Goal: Task Accomplishment & Management: Manage account settings

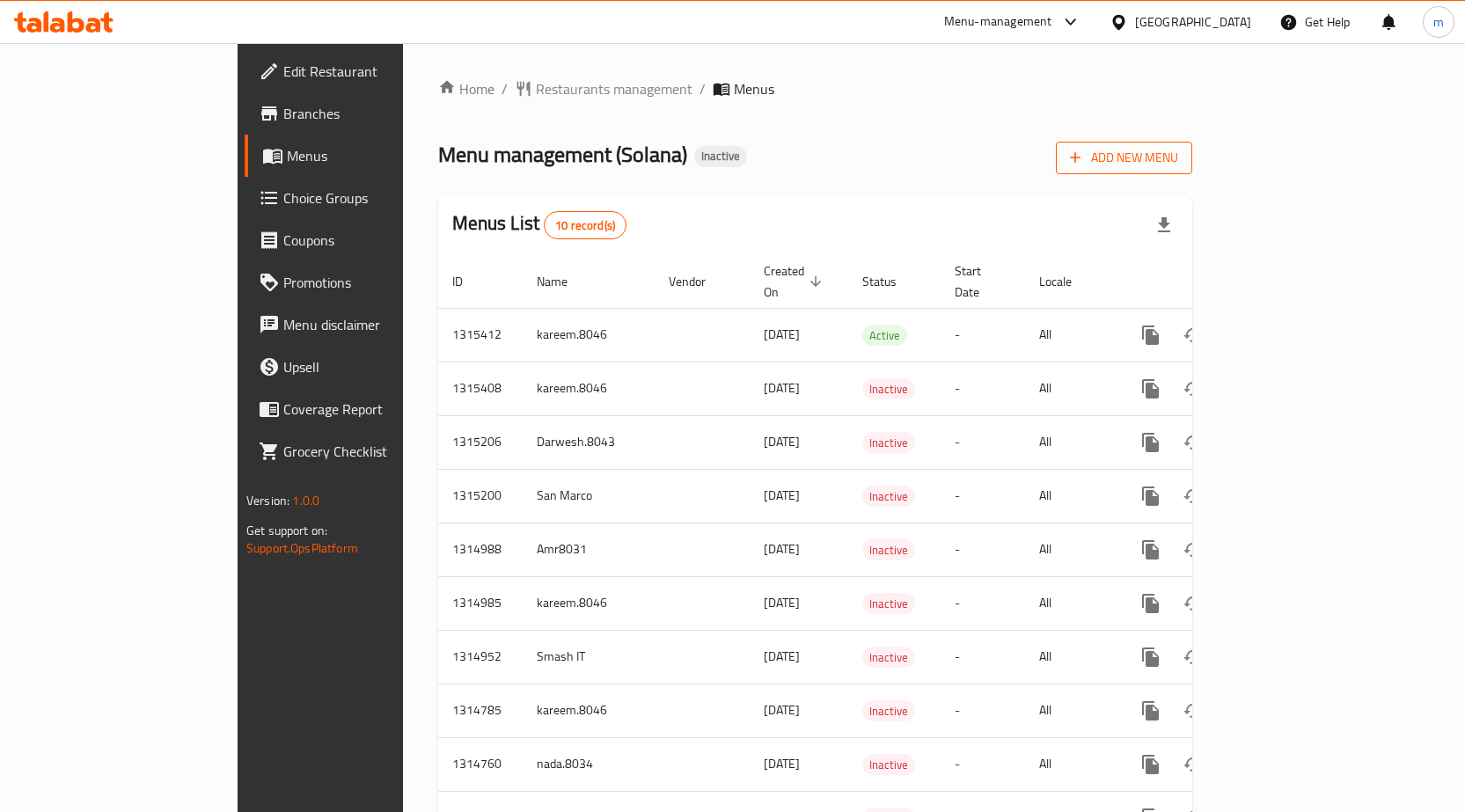
click at [1179, 163] on span "Add New Menu" at bounding box center [1124, 157] width 108 height 22
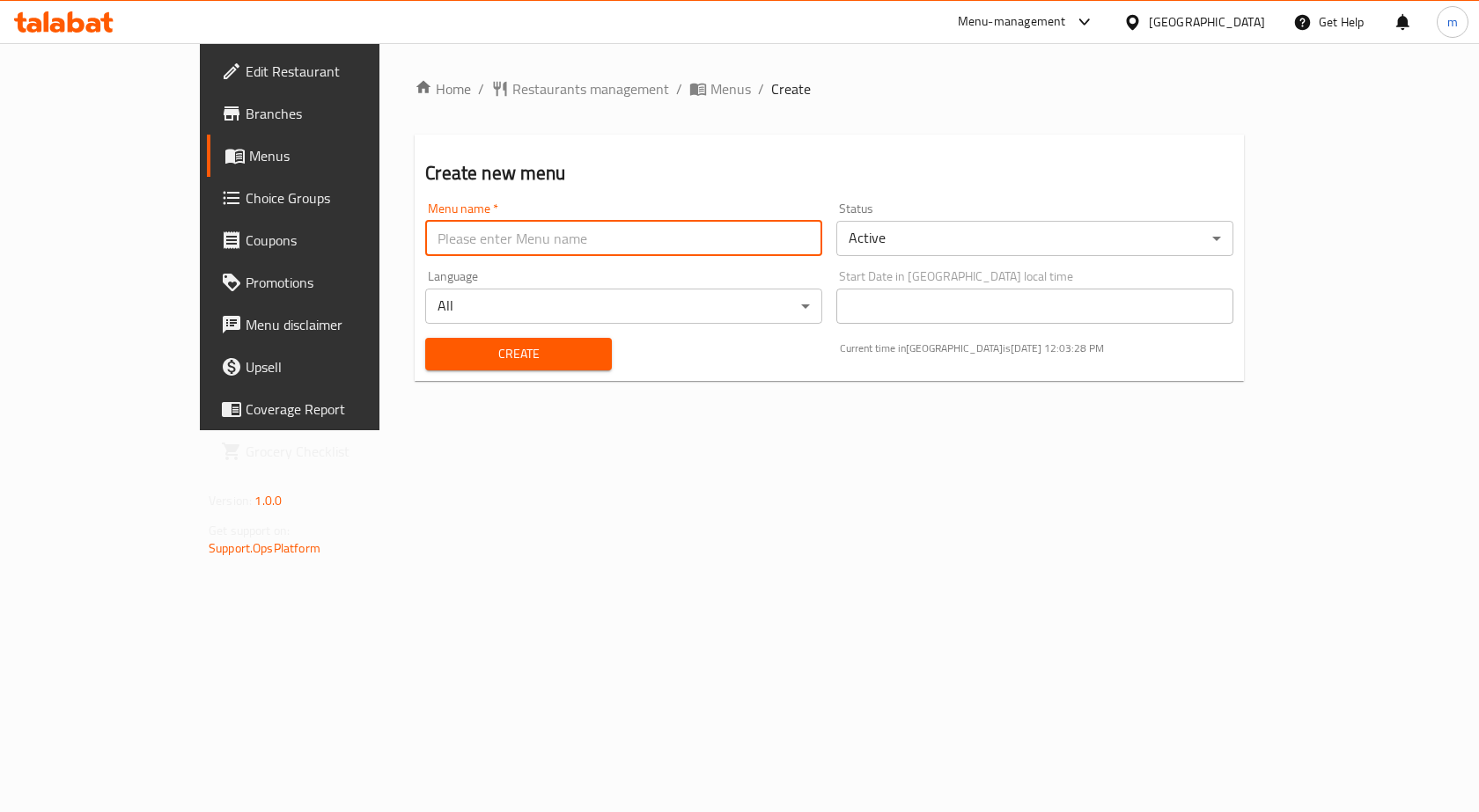
click at [470, 246] on input "text" at bounding box center [624, 238] width 397 height 35
click at [466, 245] on input "text" at bounding box center [624, 238] width 397 height 35
type input "mira menu 1 solana"
click at [517, 363] on span "Create" at bounding box center [517, 354] width 157 height 22
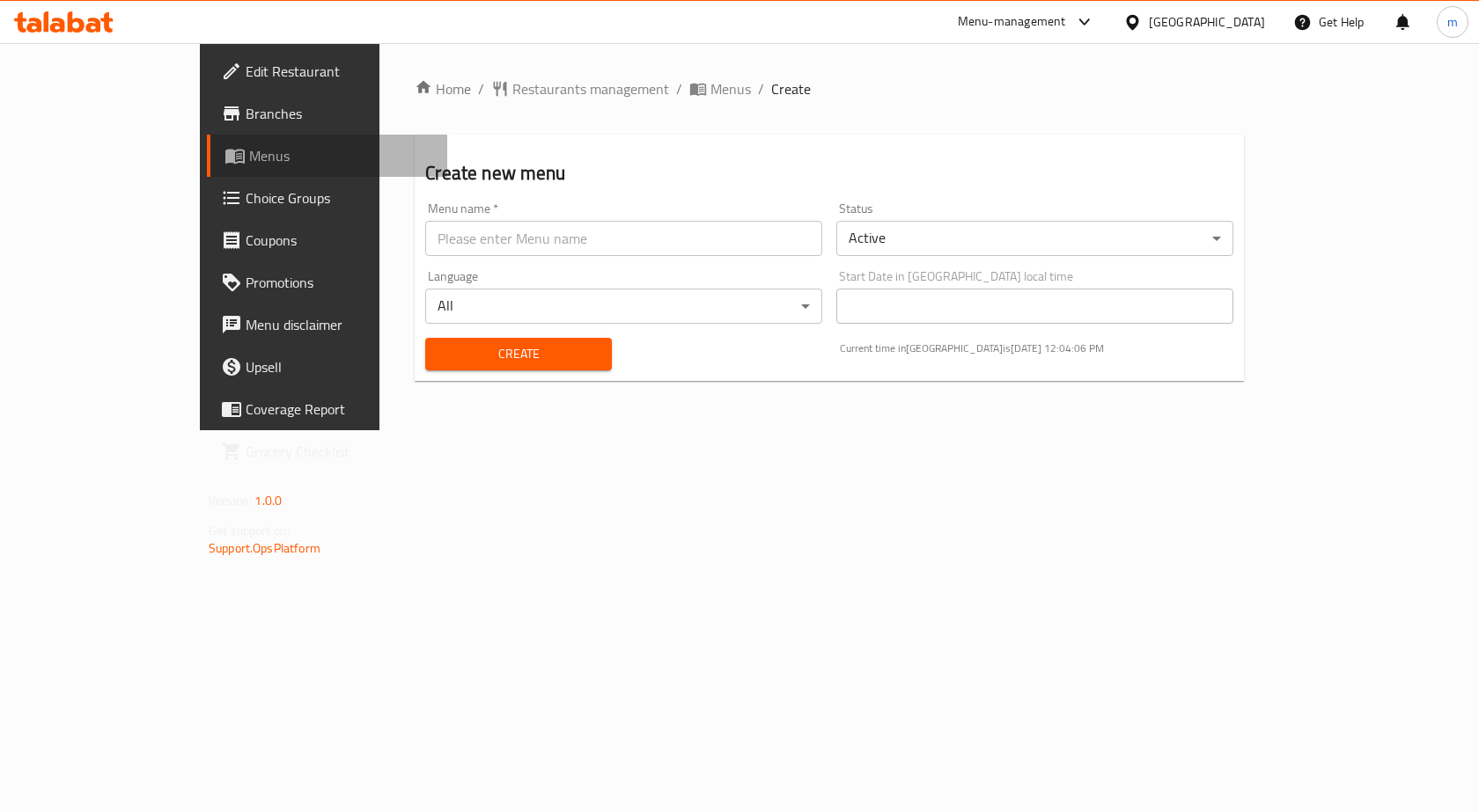
click at [249, 147] on span "Menus" at bounding box center [341, 156] width 184 height 21
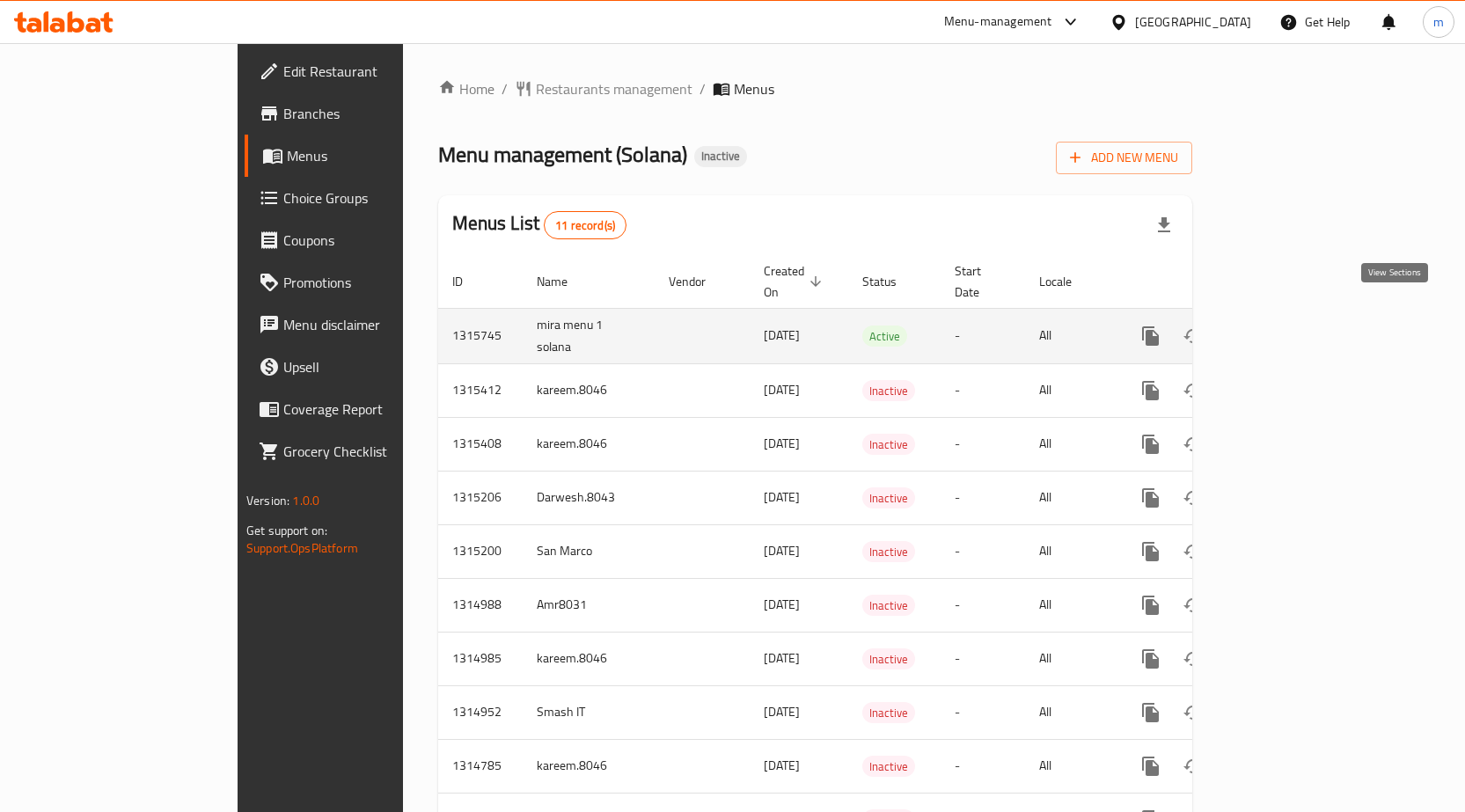
click at [1288, 325] on icon "enhanced table" at bounding box center [1277, 336] width 22 height 21
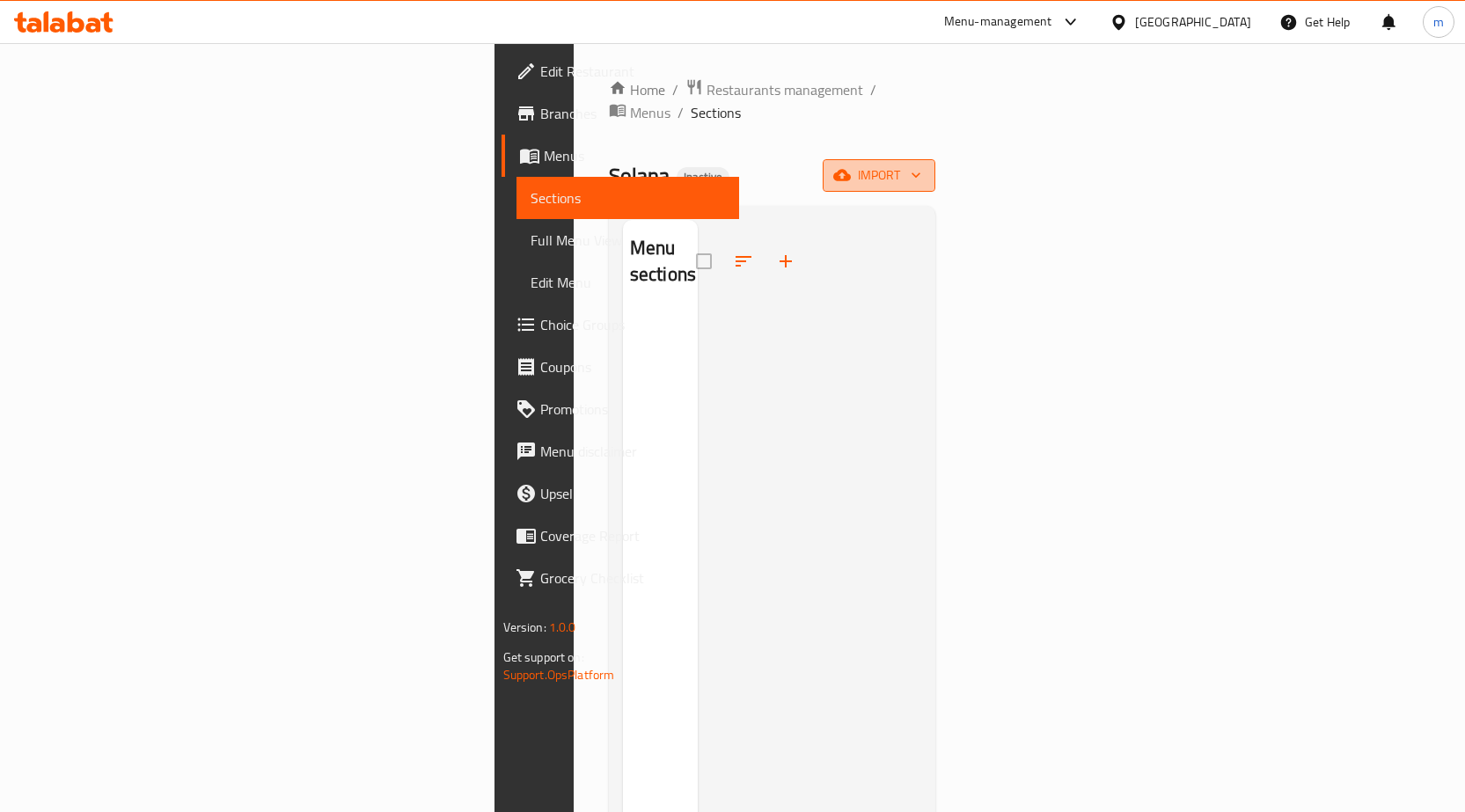
click at [922, 164] on span "import" at bounding box center [879, 175] width 84 height 22
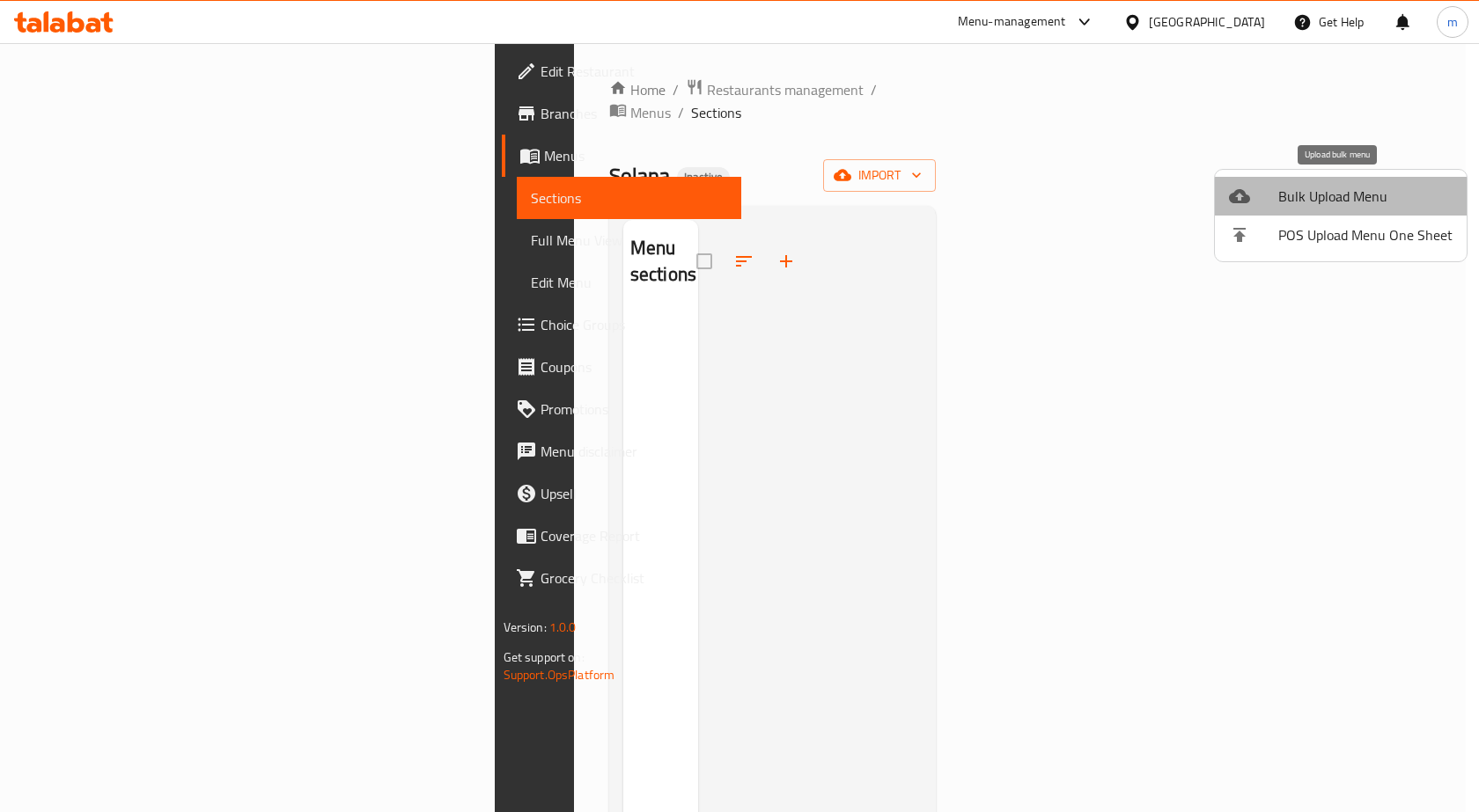
click at [1400, 195] on span "Bulk Upload Menu" at bounding box center [1365, 196] width 174 height 21
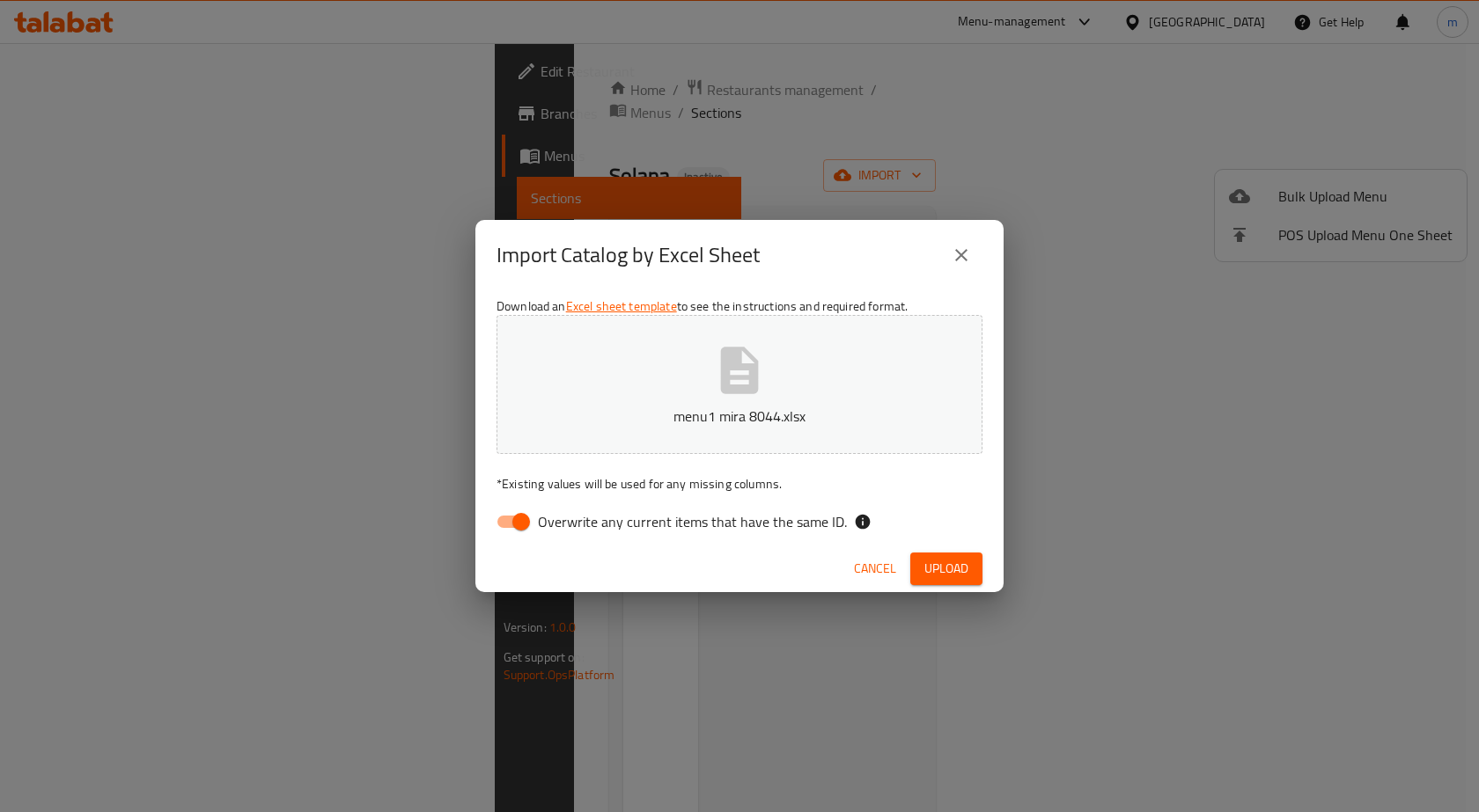
click at [503, 528] on input "Overwrite any current items that have the same ID." at bounding box center [521, 522] width 101 height 33
checkbox input "false"
click at [935, 568] on span "Upload" at bounding box center [945, 569] width 44 height 22
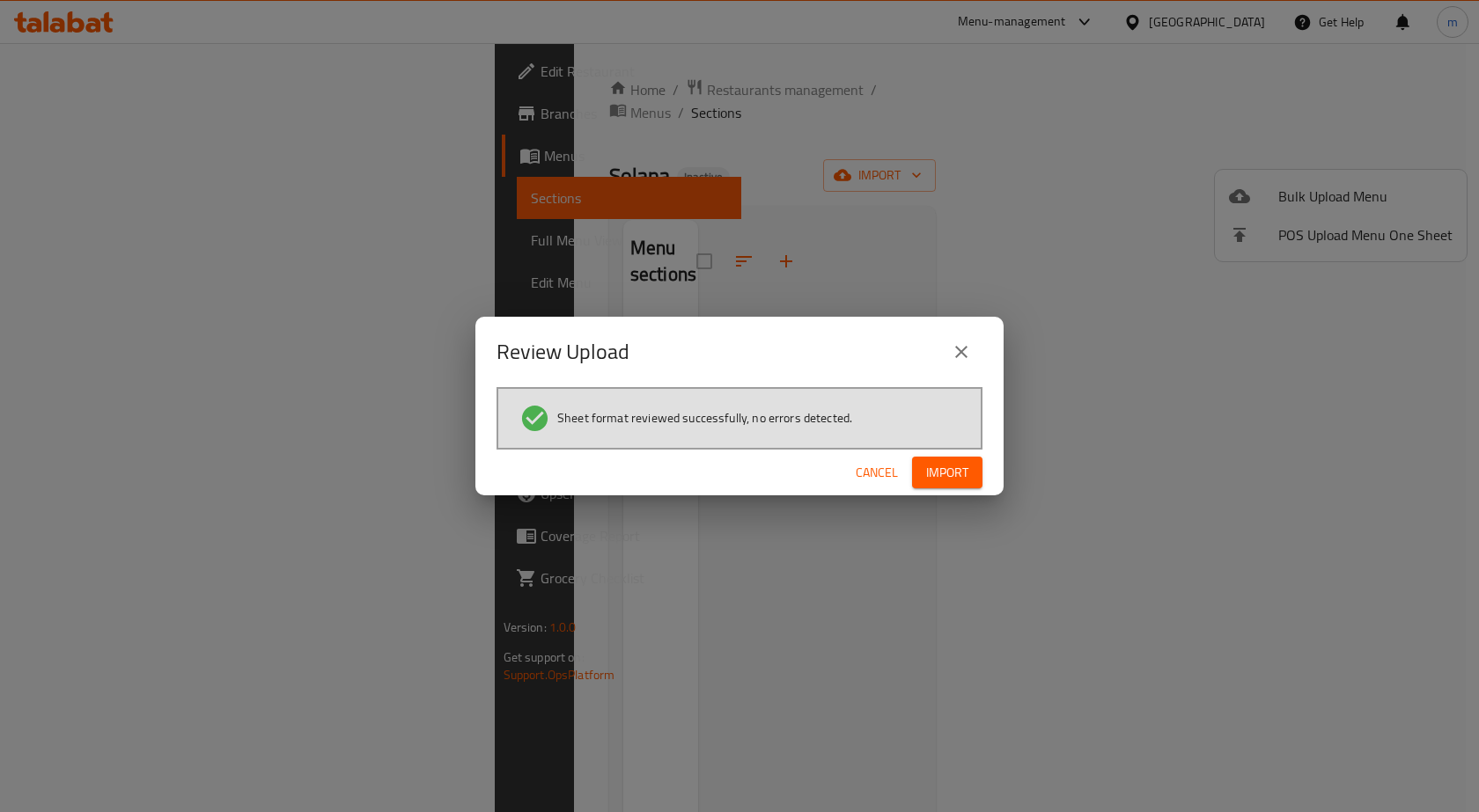
click at [950, 470] on span "Import" at bounding box center [946, 473] width 42 height 22
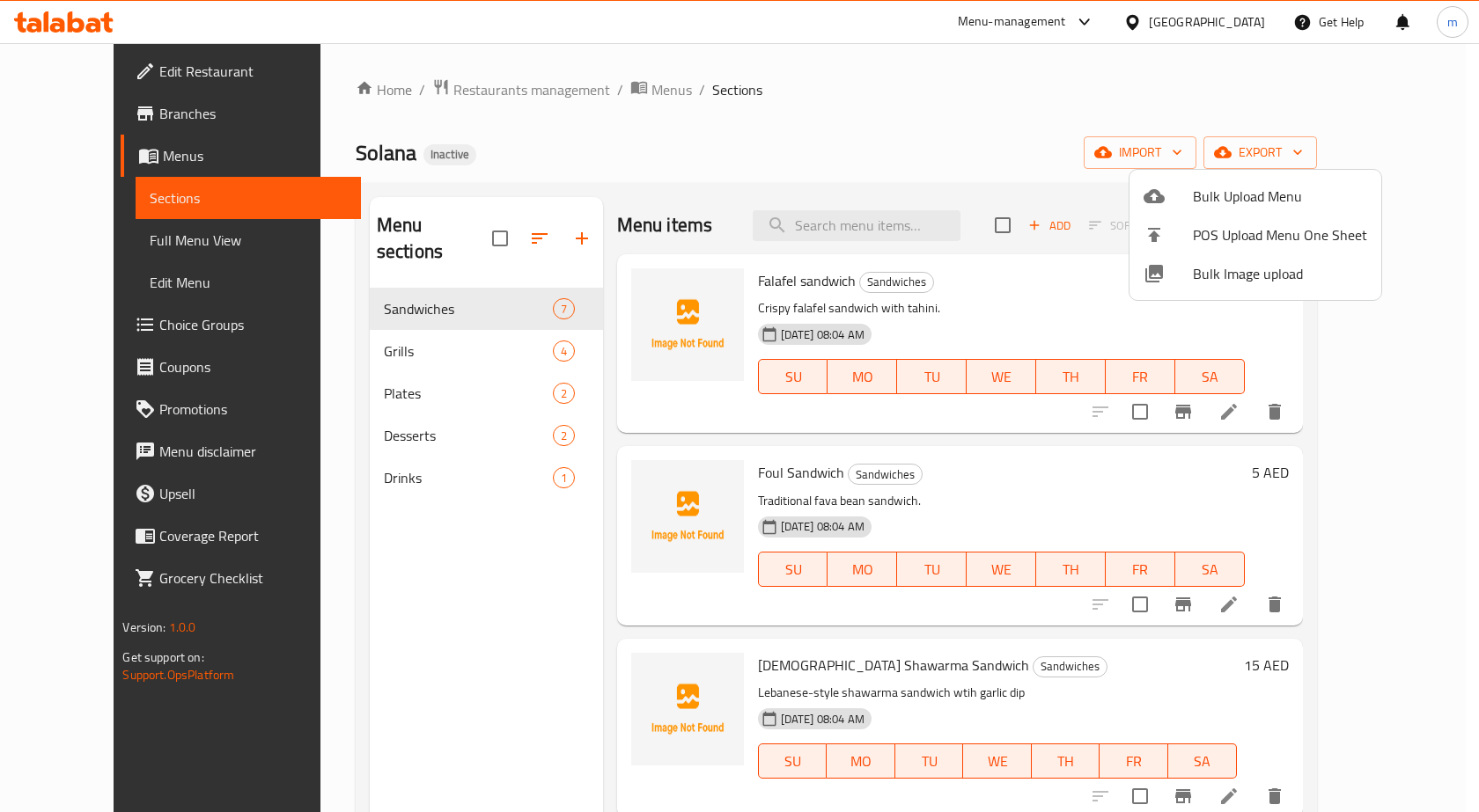
click at [121, 241] on div at bounding box center [739, 406] width 1479 height 812
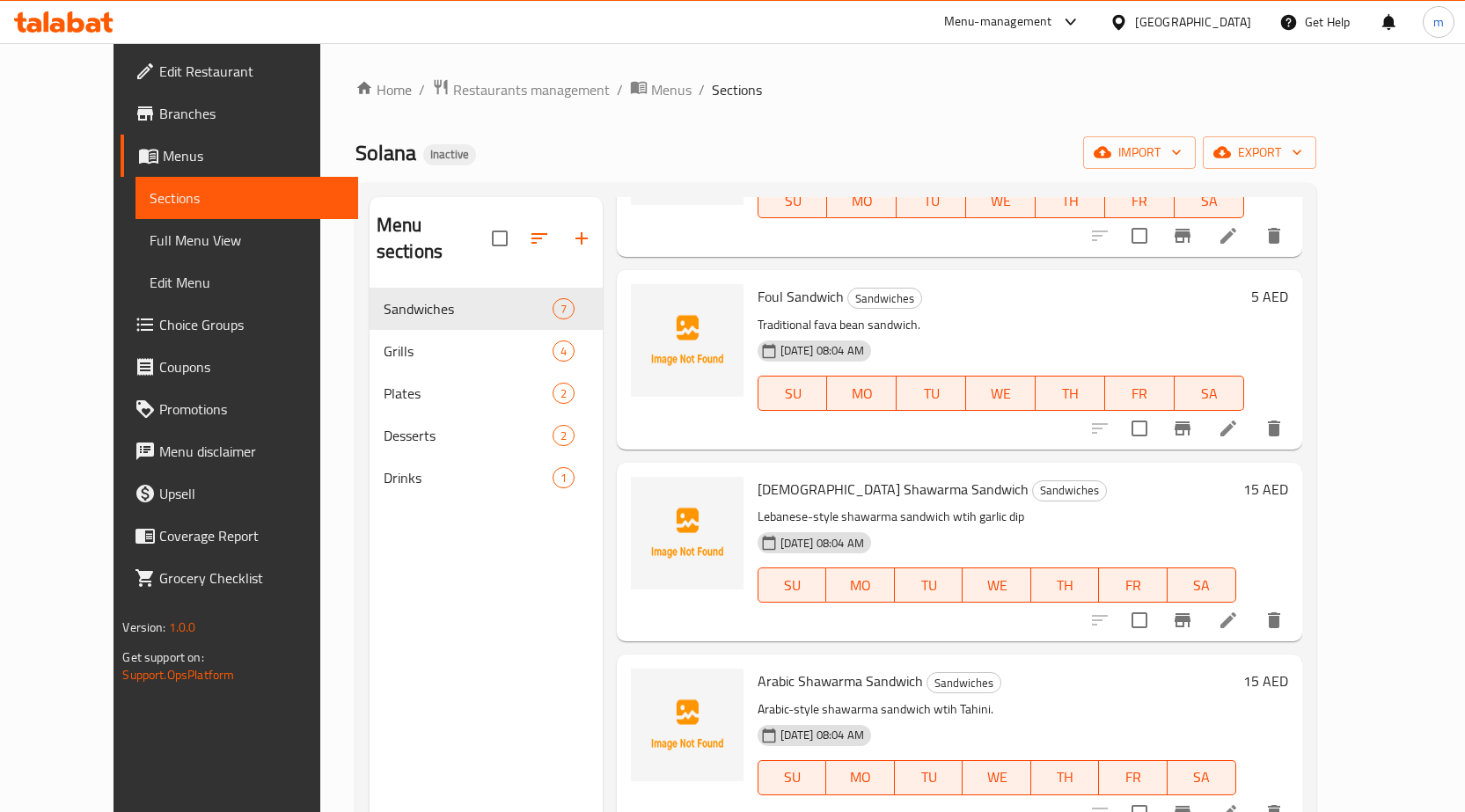
scroll to position [440, 0]
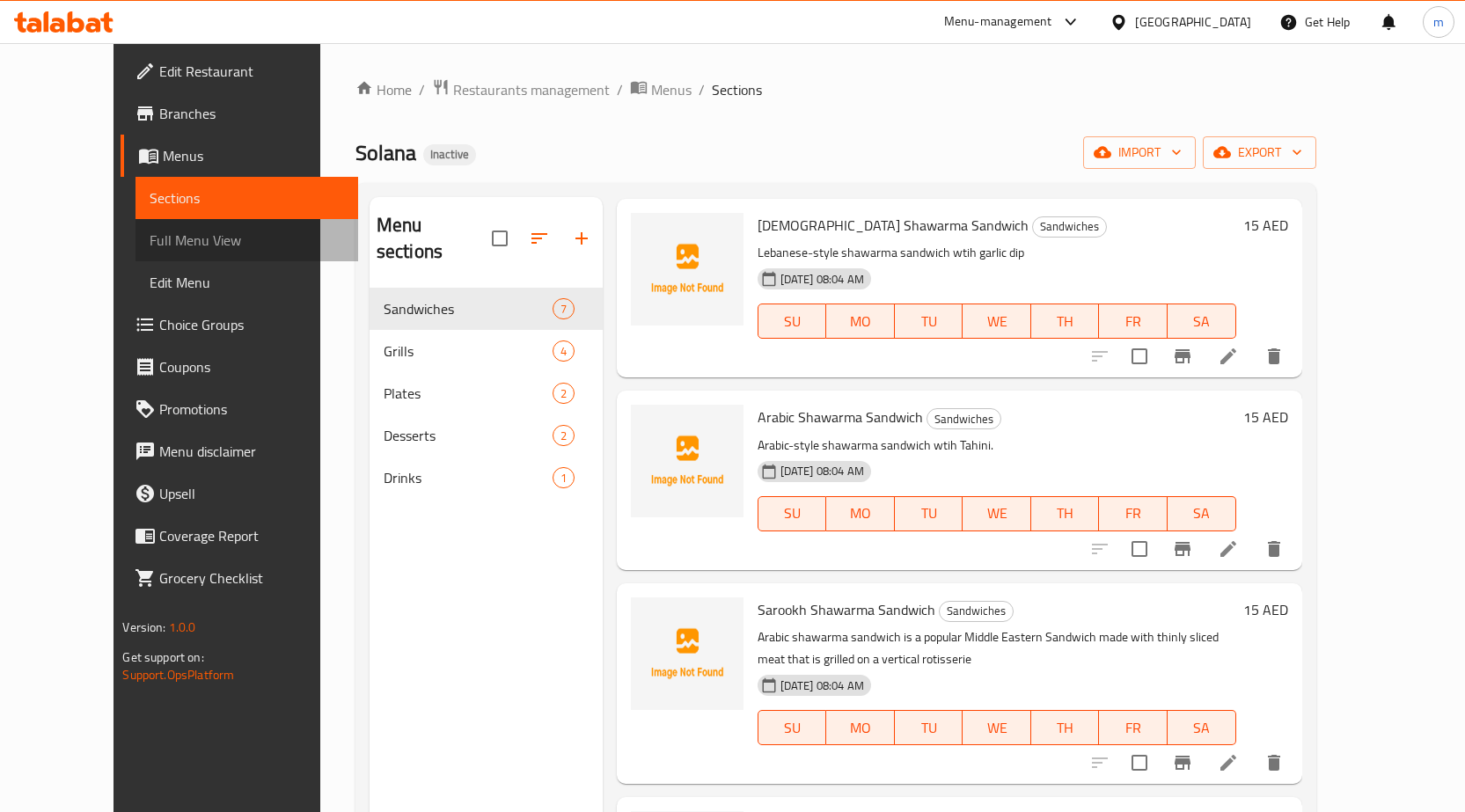
click at [150, 235] on span "Full Menu View" at bounding box center [246, 240] width 194 height 21
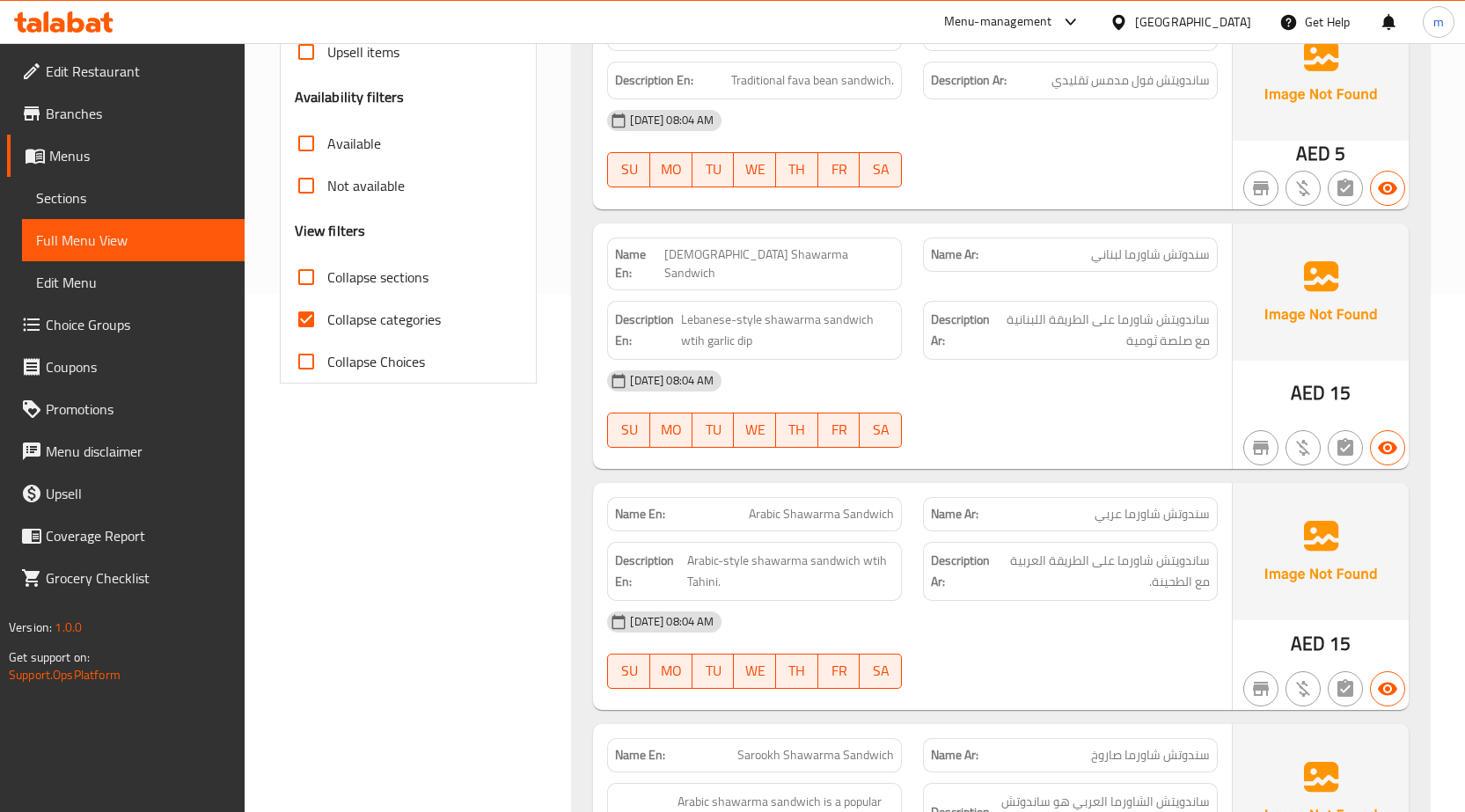
scroll to position [616, 0]
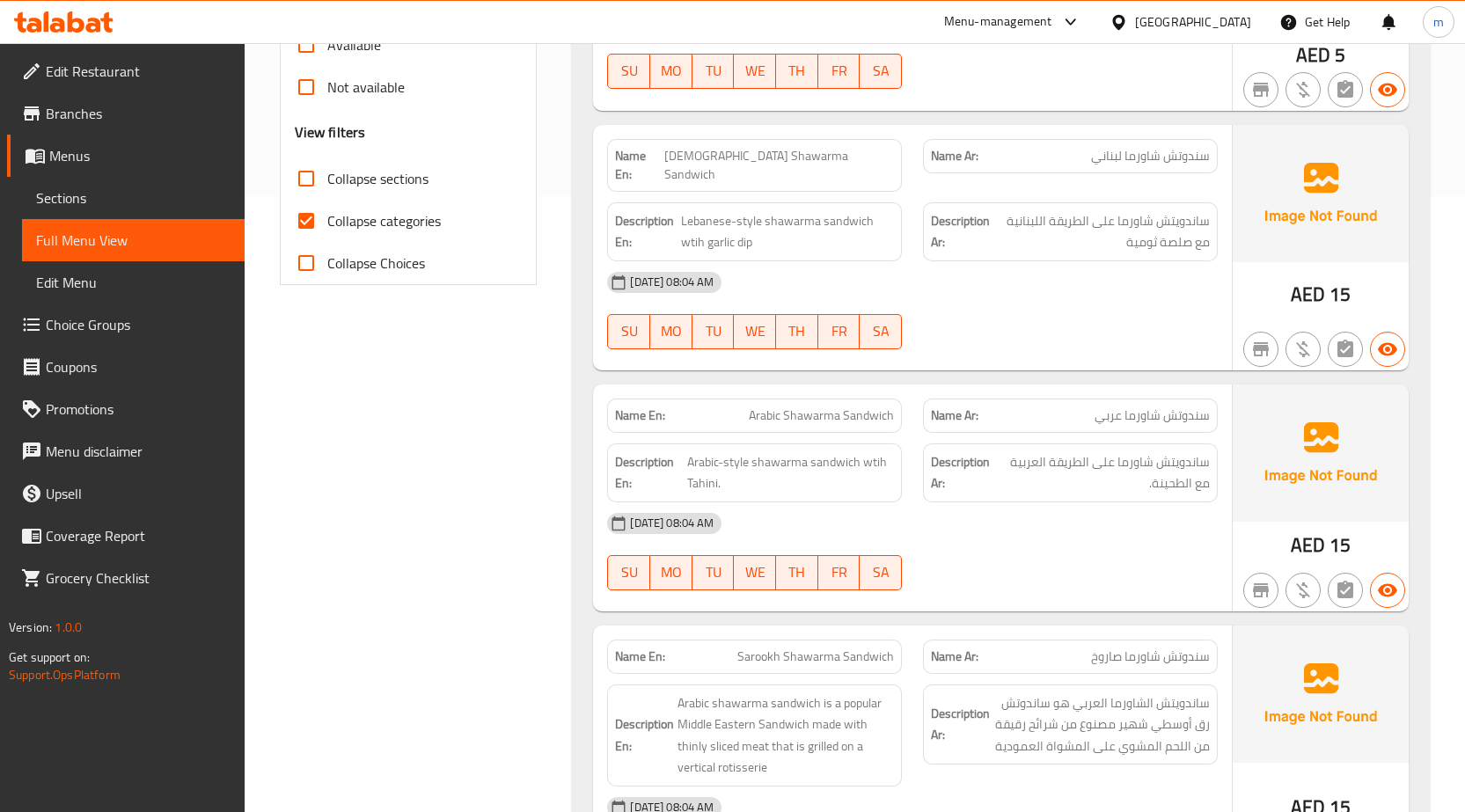
click at [309, 224] on input "Collapse categories" at bounding box center [306, 220] width 42 height 42
checkbox input "false"
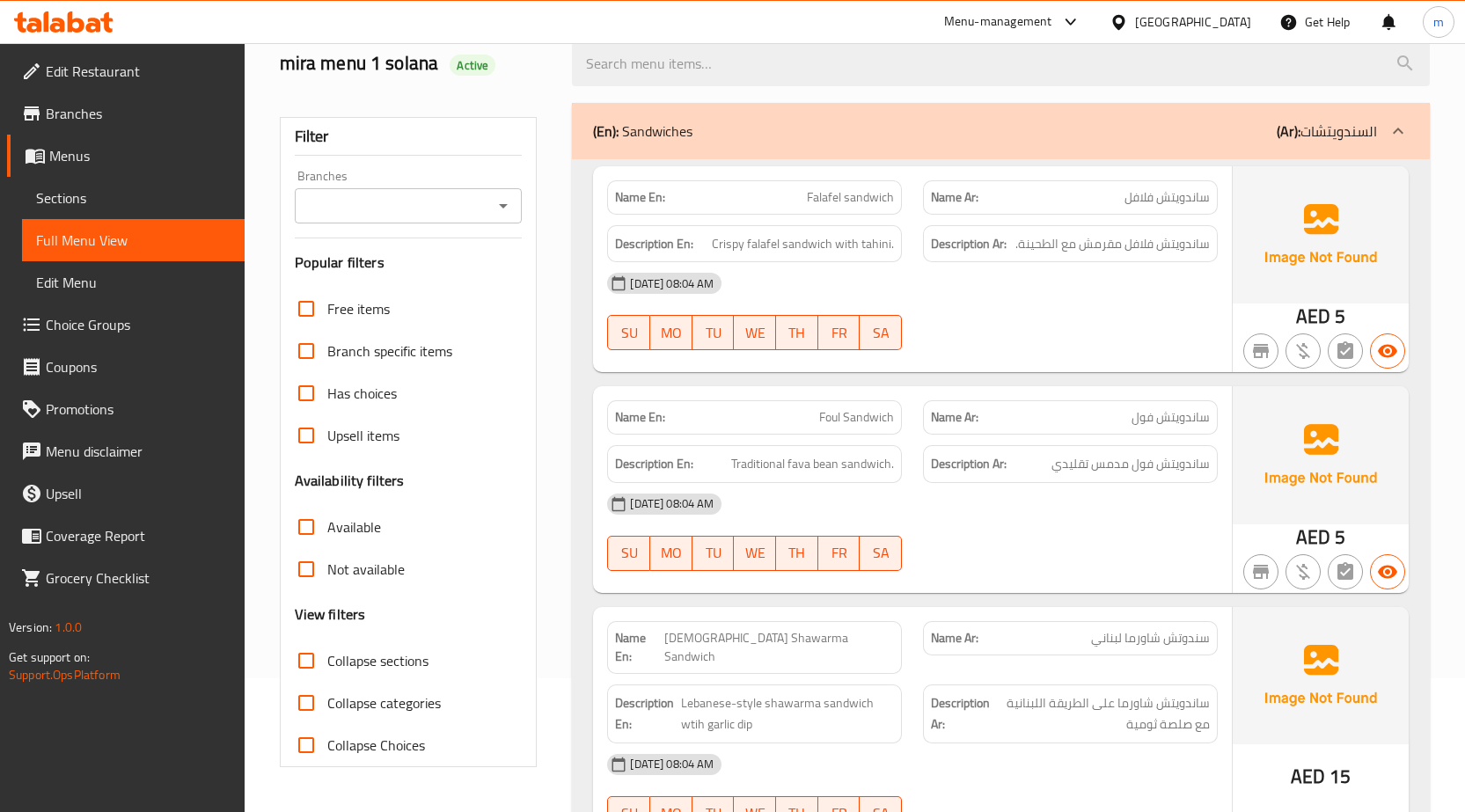
scroll to position [264, 0]
